Goal: Communication & Community: Answer question/provide support

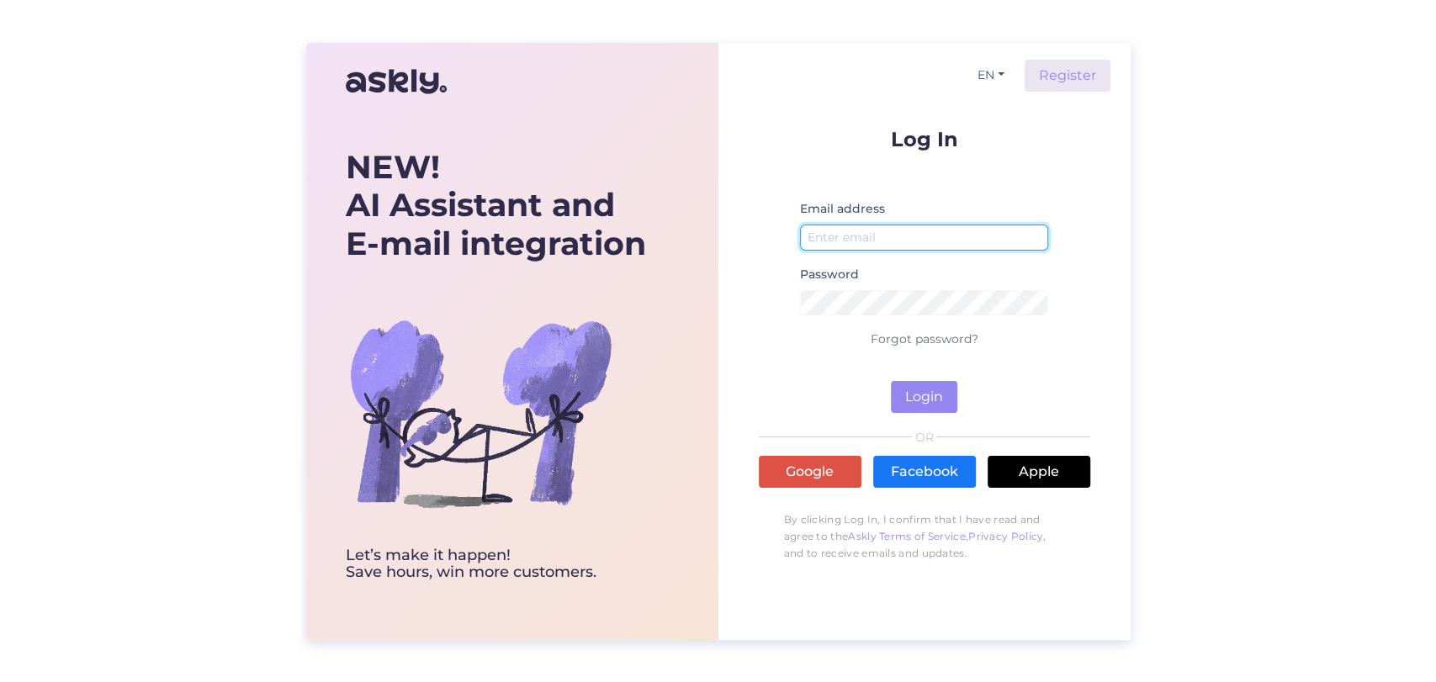
click at [924, 229] on input "email" at bounding box center [924, 238] width 249 height 26
type input "[EMAIL_ADDRESS][DOMAIN_NAME]"
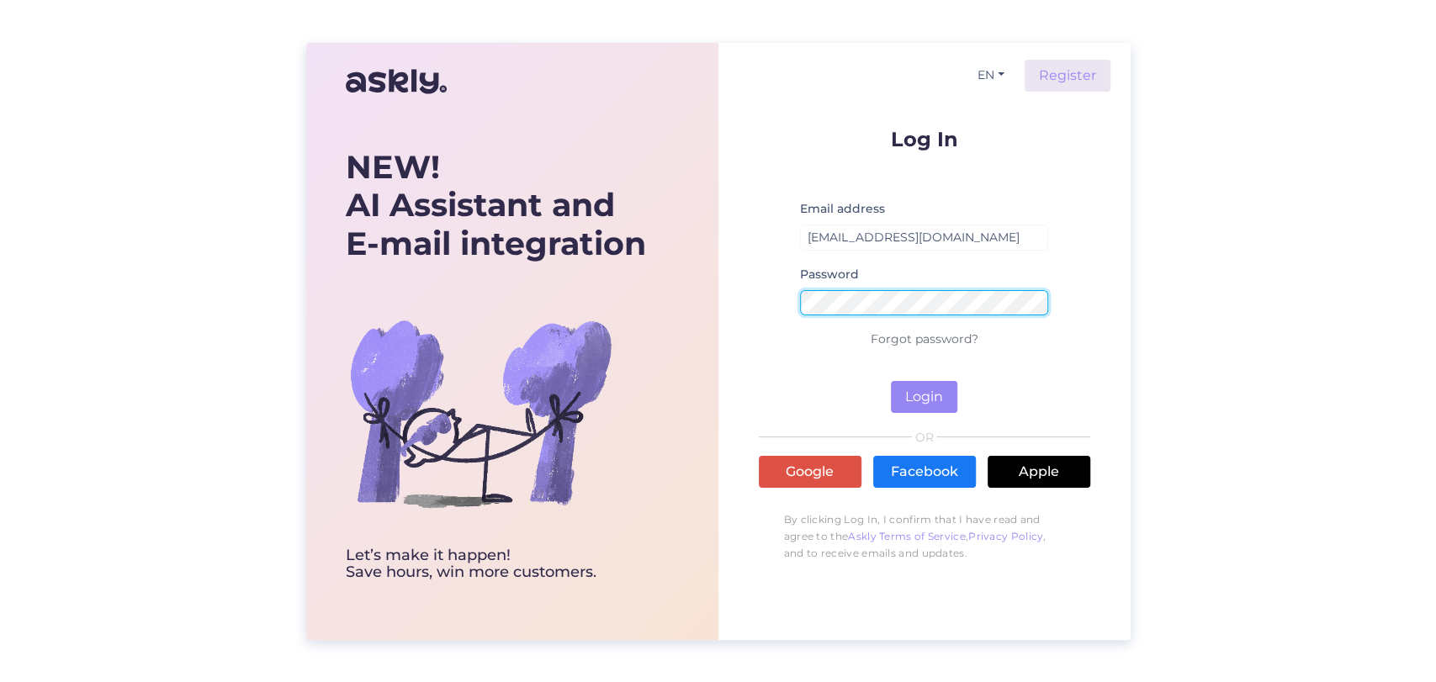
click at [891, 381] on button "Login" at bounding box center [924, 397] width 66 height 32
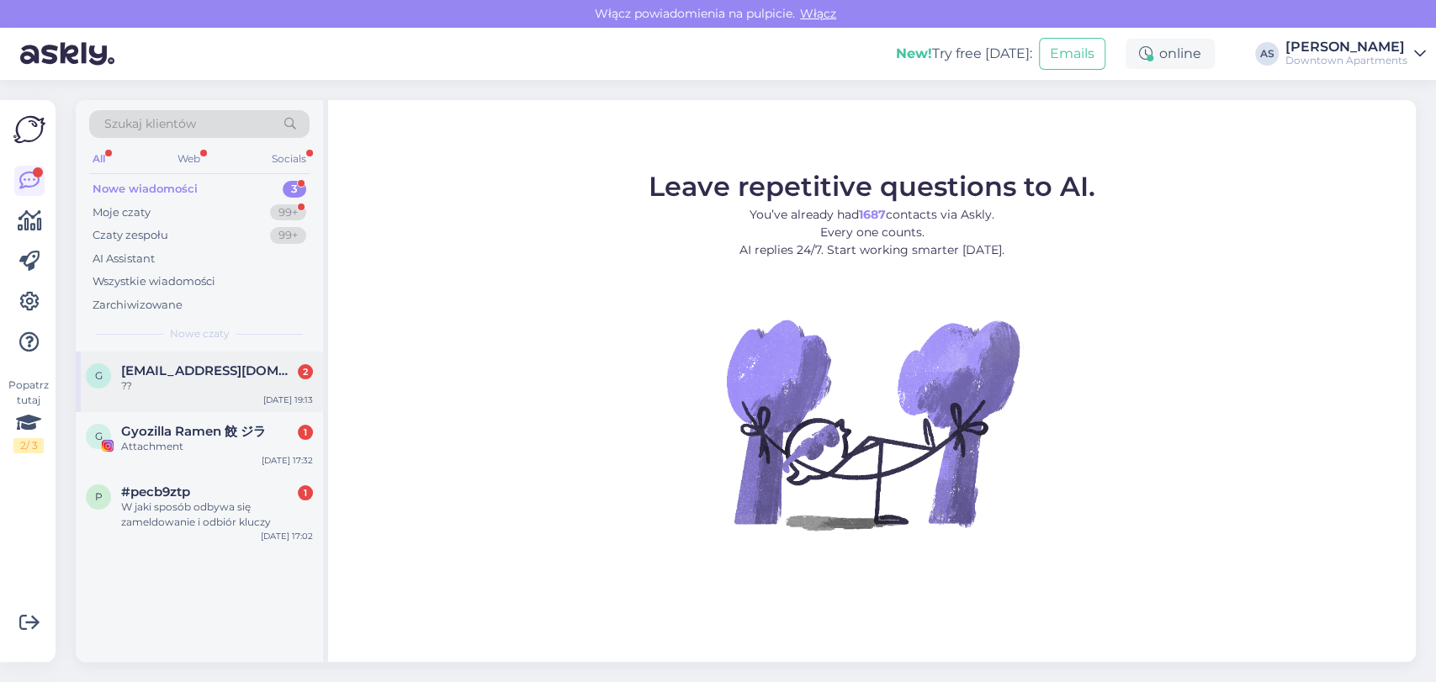
click at [114, 398] on div "g [EMAIL_ADDRESS][DOMAIN_NAME] 2 ?? [DATE] 19:13" at bounding box center [199, 382] width 247 height 61
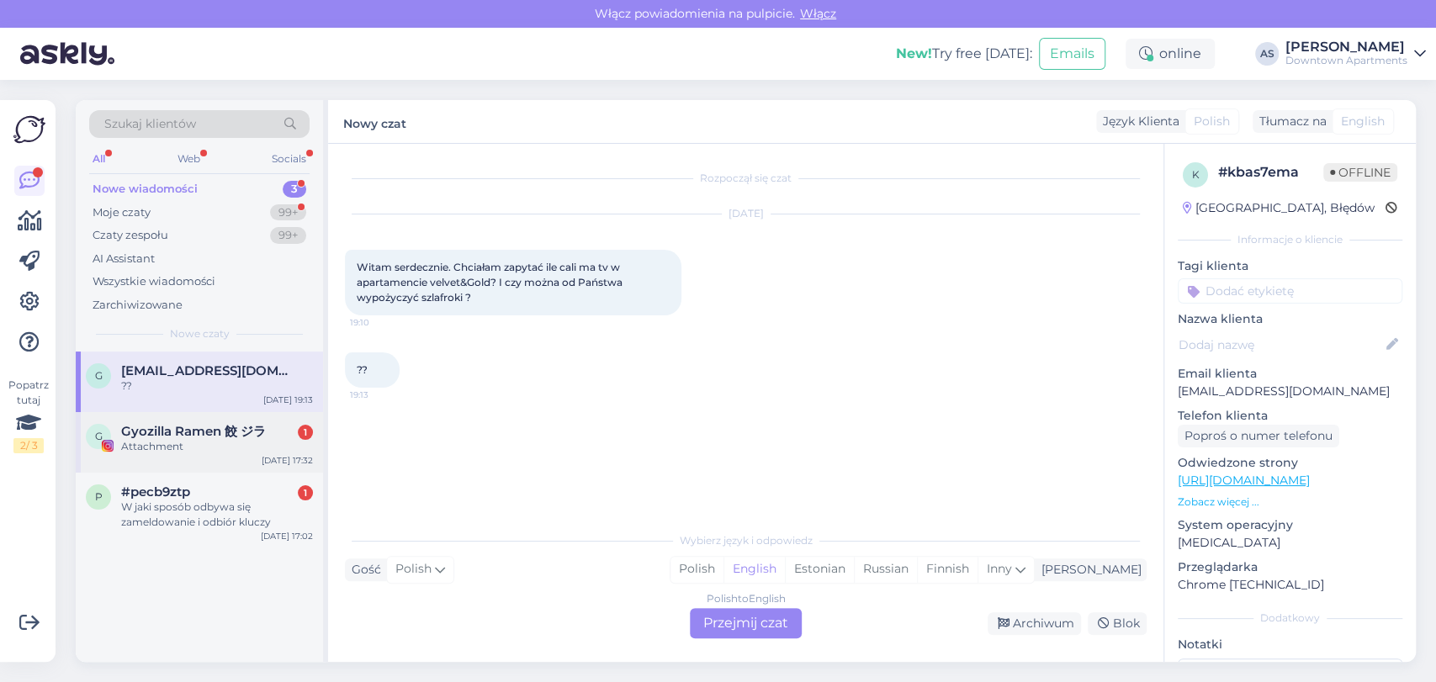
click at [161, 449] on div "Attachment" at bounding box center [217, 446] width 192 height 15
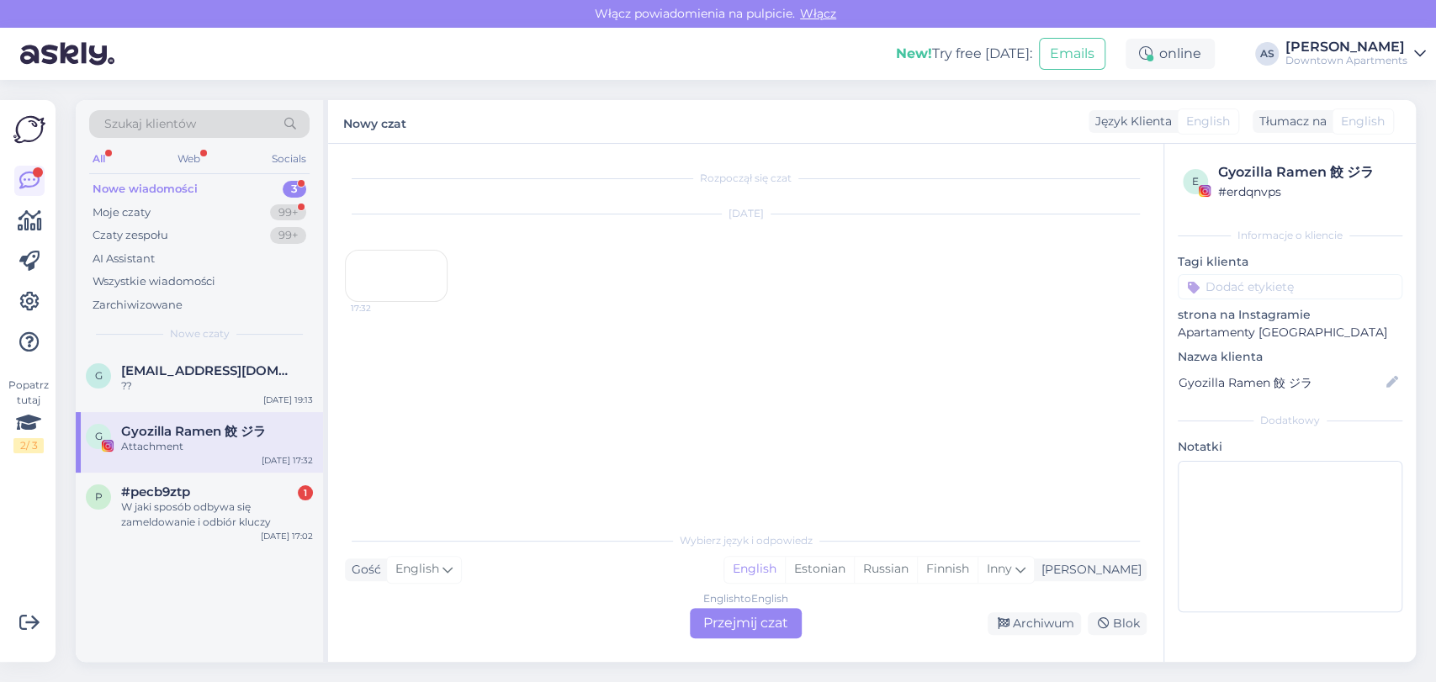
click at [778, 624] on div "English to English Przejmij czat" at bounding box center [746, 623] width 112 height 30
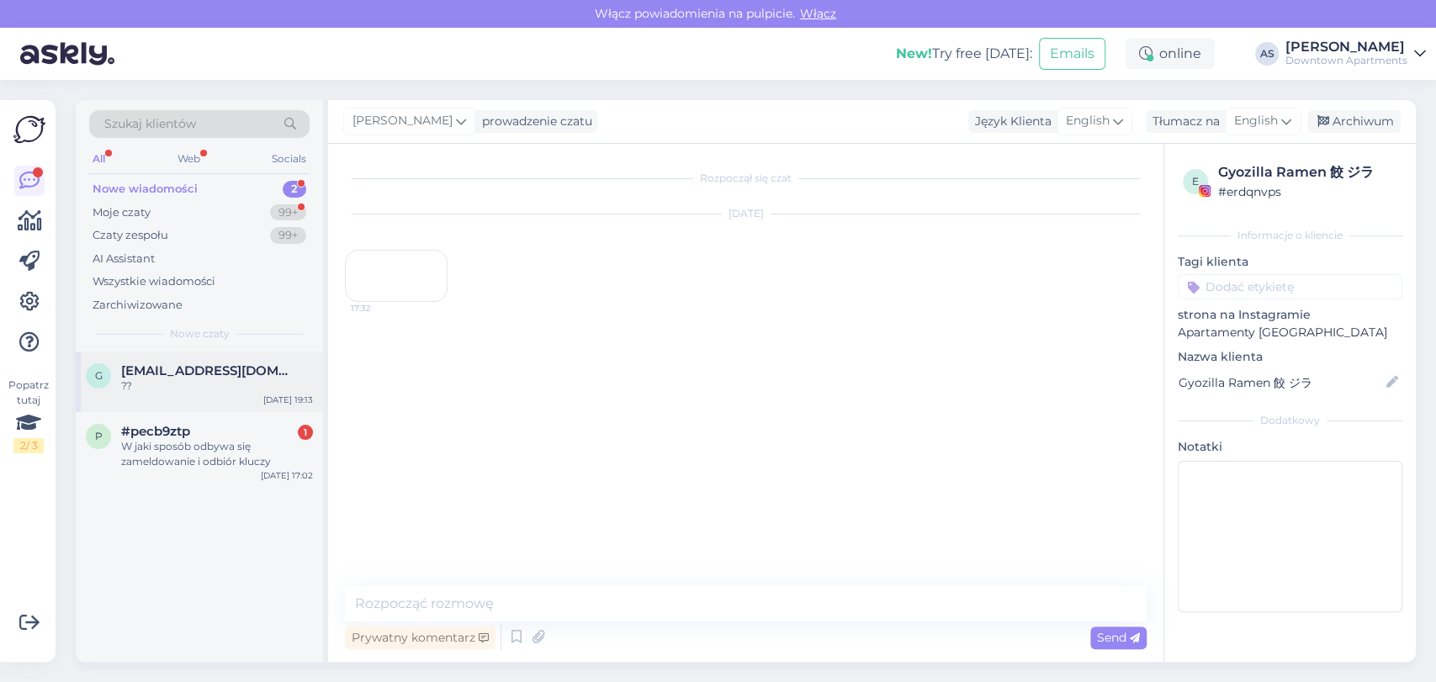
click at [224, 365] on span "[EMAIL_ADDRESS][DOMAIN_NAME]" at bounding box center [208, 370] width 175 height 15
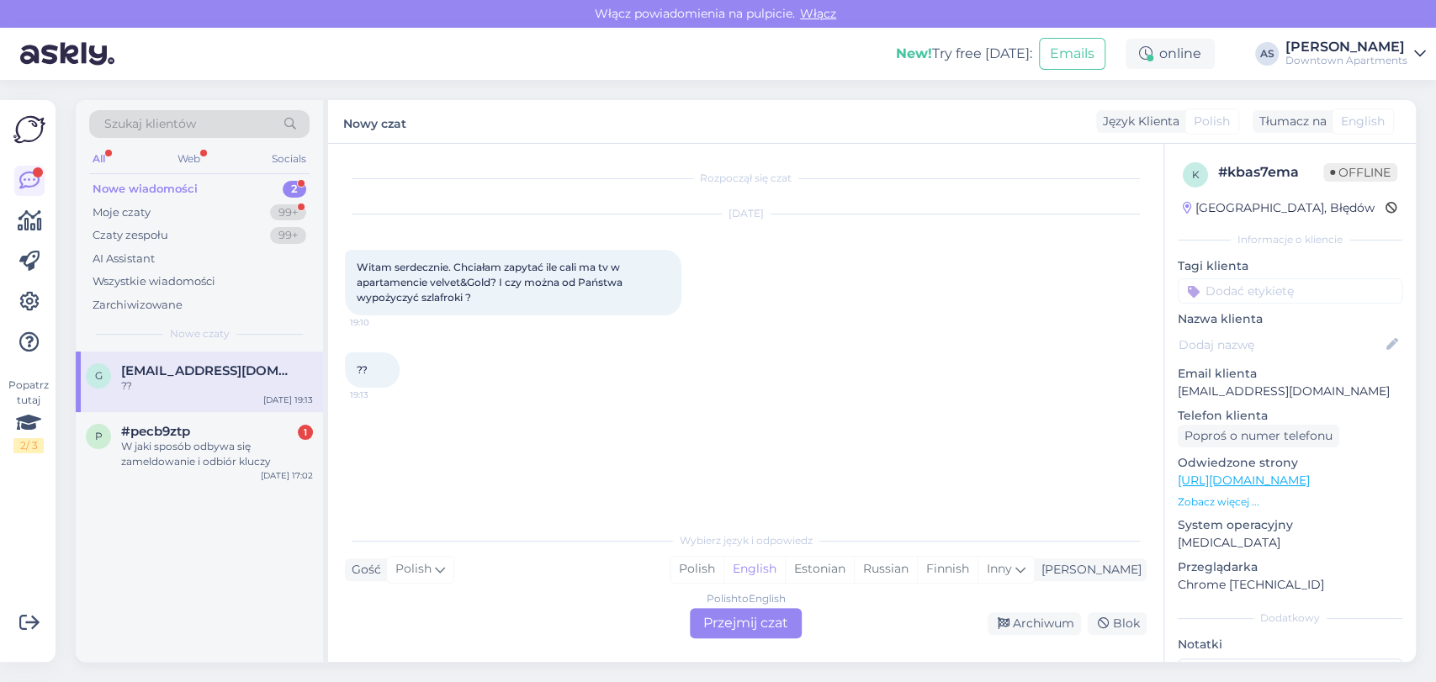
click at [721, 647] on div "Rozpoczął się czat [DATE] Witam serdecznie. Chciałam zapytać ile cali ma tv w a…" at bounding box center [745, 403] width 835 height 518
click at [191, 437] on div "#pecb9ztp 1" at bounding box center [217, 431] width 192 height 15
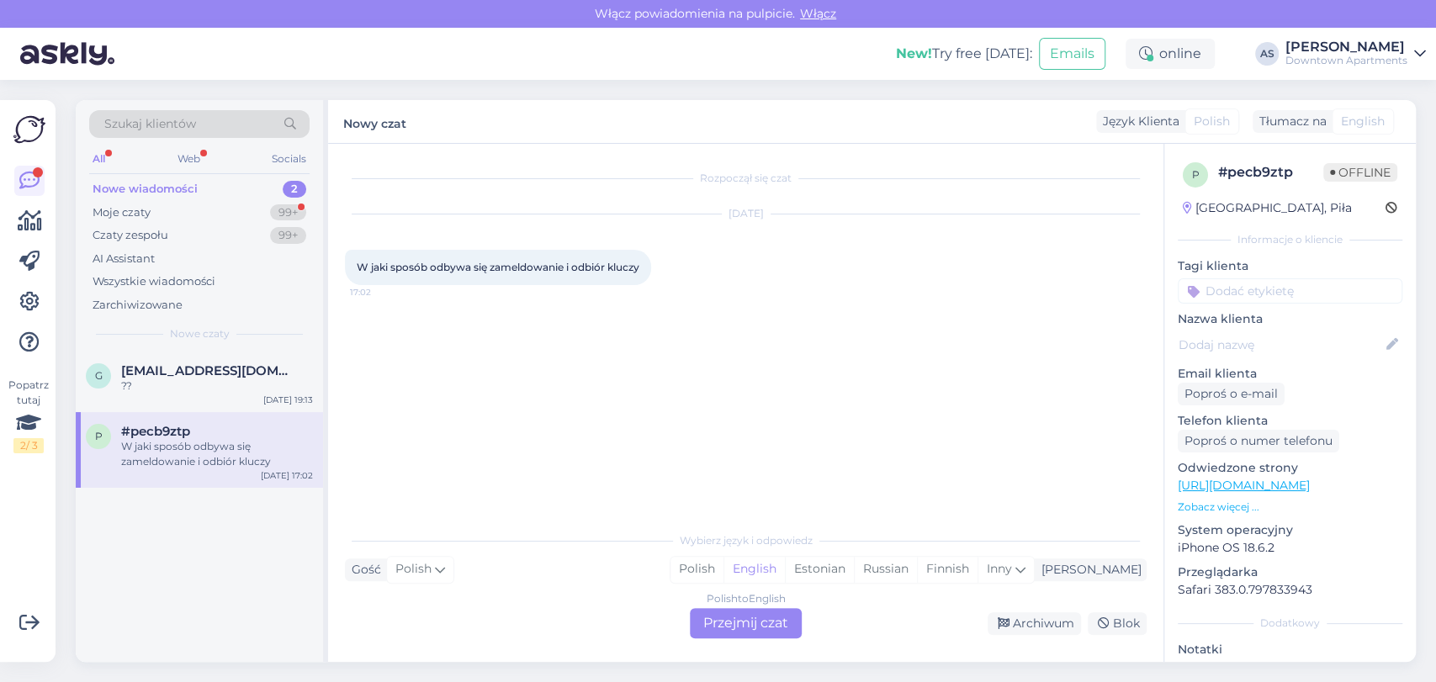
click at [744, 617] on div "Polish to English Przejmij czat" at bounding box center [746, 623] width 112 height 30
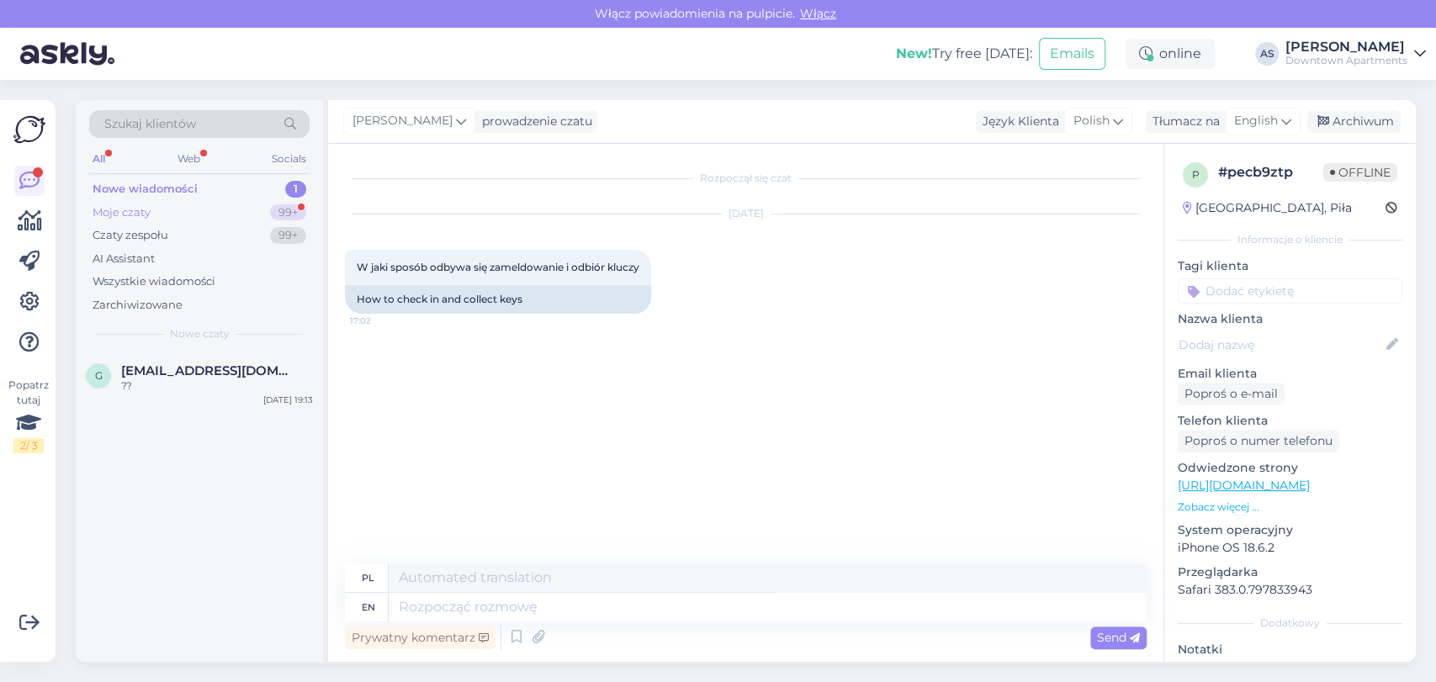
click at [260, 203] on div "Moje czaty 99+" at bounding box center [199, 213] width 220 height 24
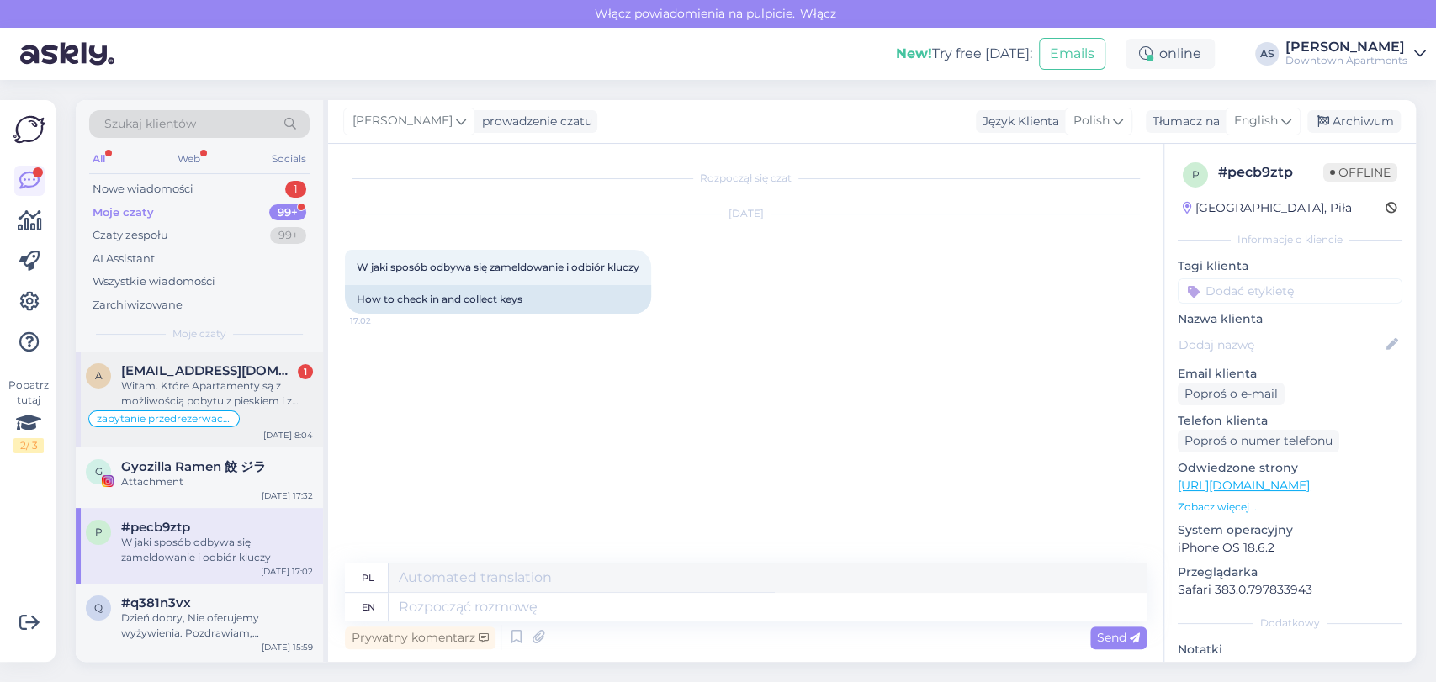
click at [152, 424] on div "zapytanie przedrezerwacyjne" at bounding box center [163, 418] width 151 height 17
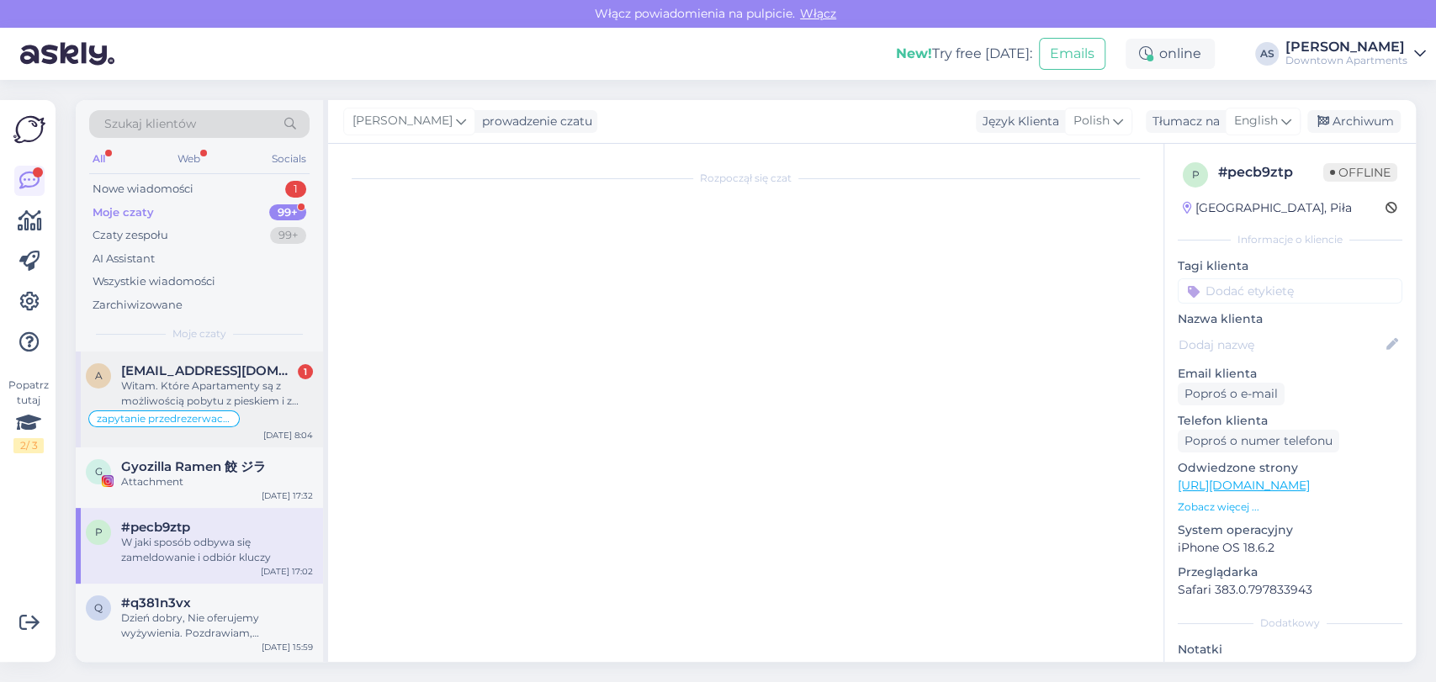
scroll to position [566, 0]
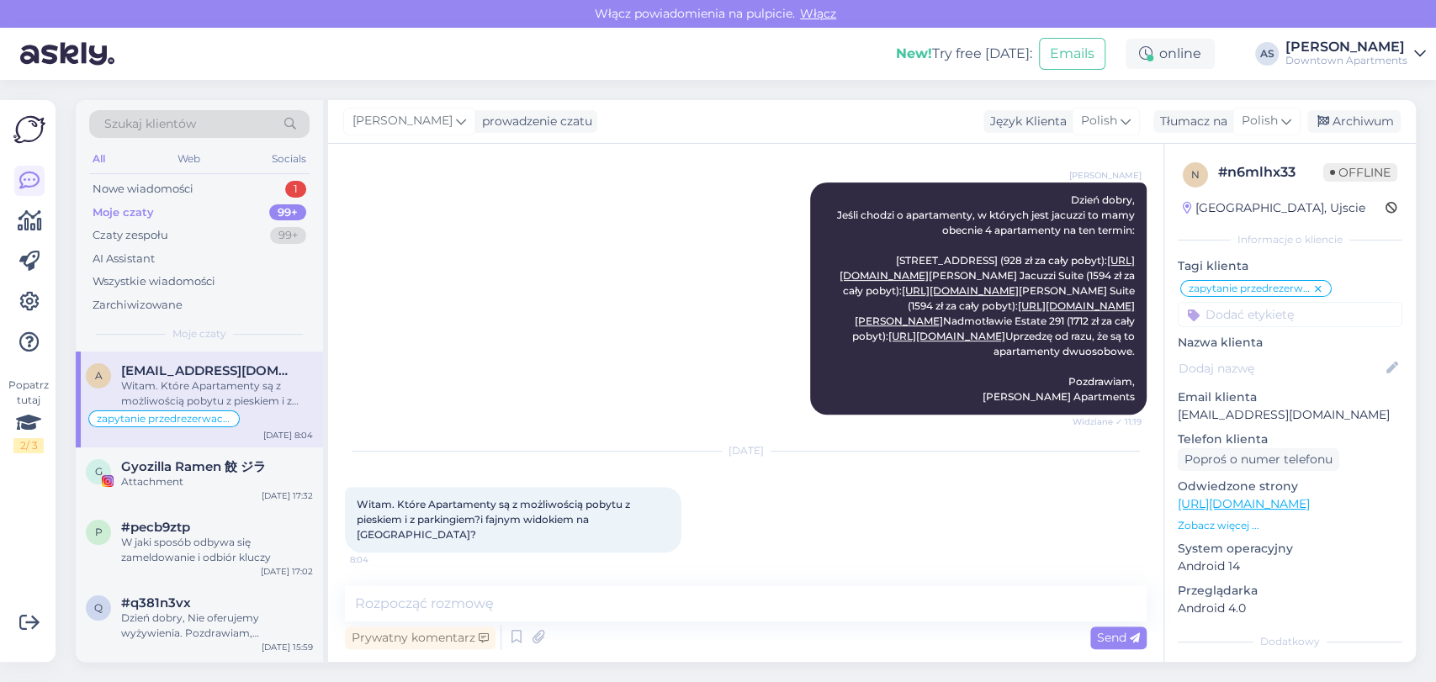
click at [599, 352] on div "[PERSON_NAME] Dzień dobry, Jeśli chodzi o apartamenty, w których jest jacuzzi t…" at bounding box center [746, 298] width 802 height 269
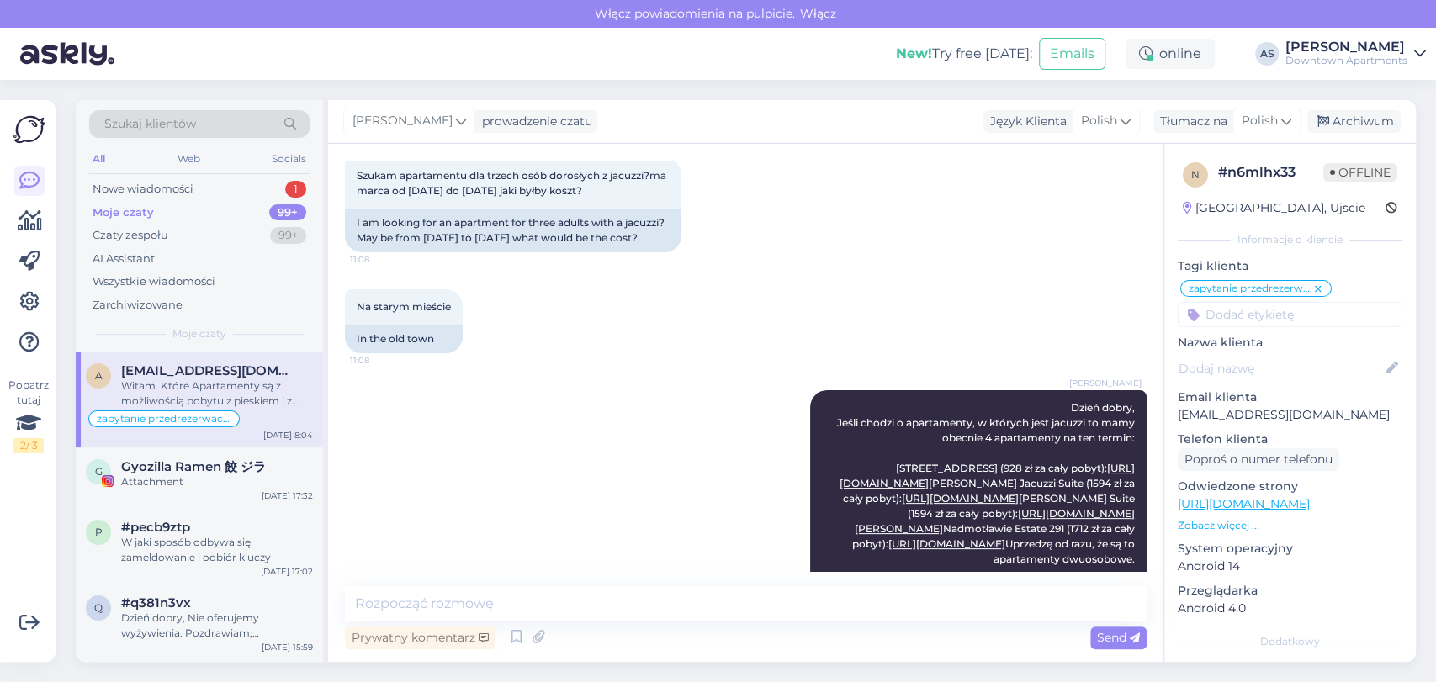
click at [748, 419] on div "[PERSON_NAME] Dzień dobry, Jeśli chodzi o apartamenty, w których jest jacuzzi t…" at bounding box center [746, 506] width 802 height 269
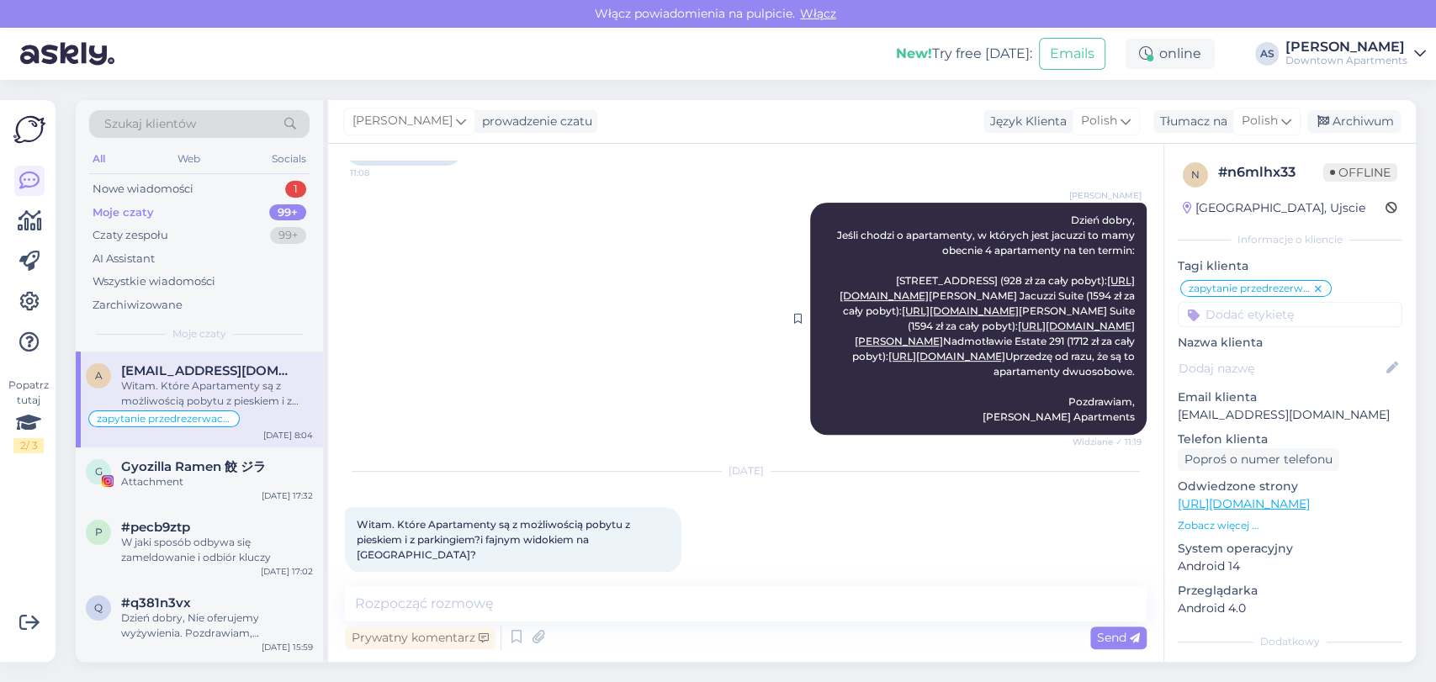
scroll to position [187, 0]
